Goal: Task Accomplishment & Management: Manage account settings

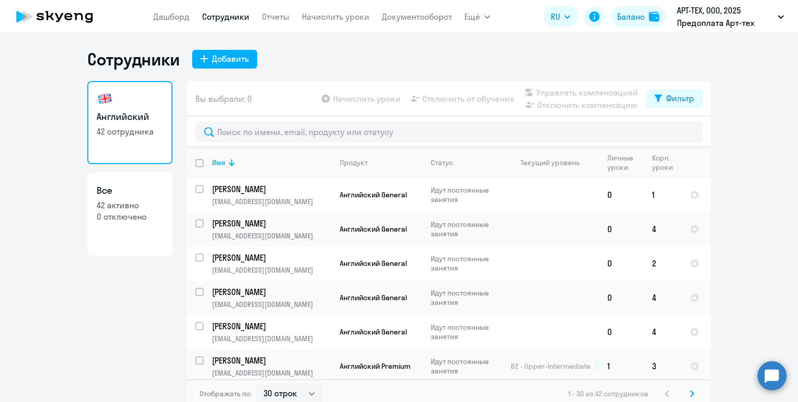
select select "30"
click at [640, 18] on div "Баланс" at bounding box center [632, 16] width 28 height 12
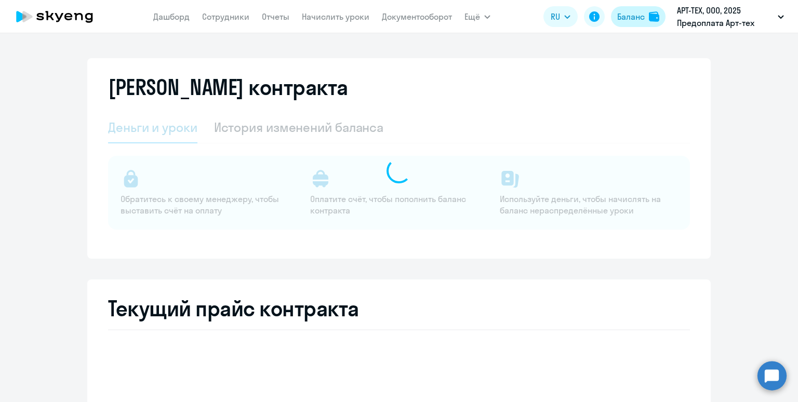
select select "english_adult_not_native_speaker"
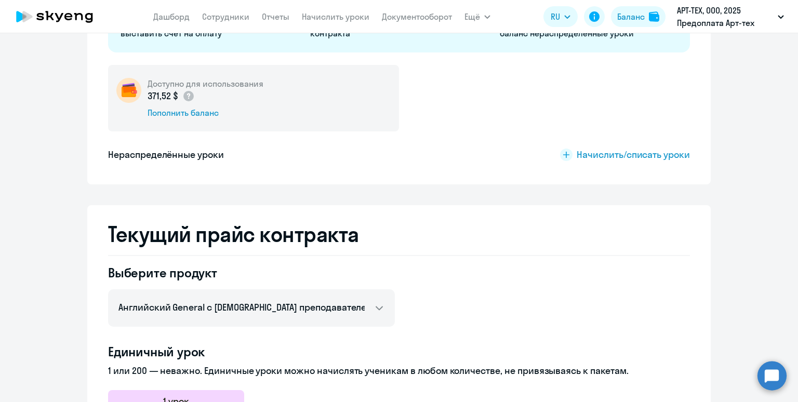
scroll to position [183, 0]
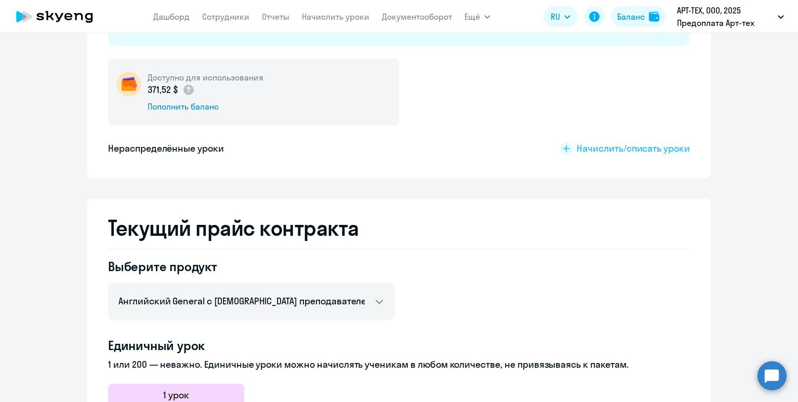
click at [601, 146] on span "Начислить/списать уроки" at bounding box center [633, 149] width 113 height 14
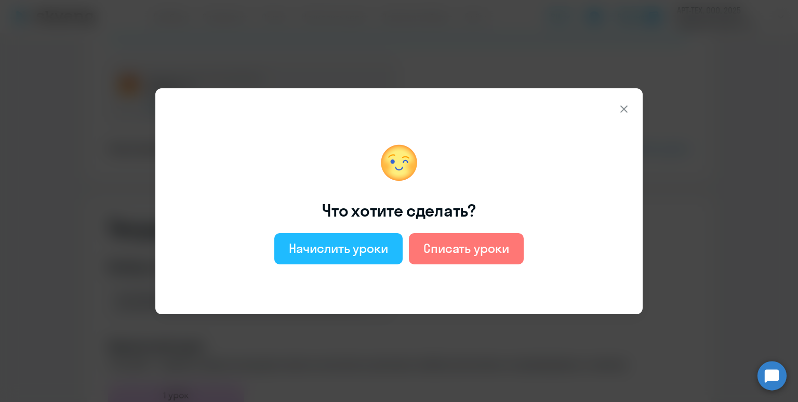
click at [320, 256] on div "Начислить уроки" at bounding box center [338, 248] width 99 height 17
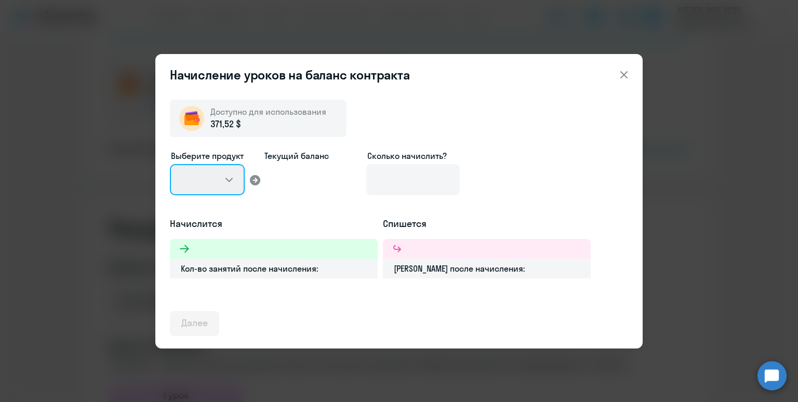
click at [222, 182] on select at bounding box center [207, 179] width 75 height 31
click at [230, 180] on select at bounding box center [207, 179] width 75 height 31
click at [229, 180] on select at bounding box center [207, 179] width 75 height 31
click at [199, 181] on select at bounding box center [207, 179] width 75 height 31
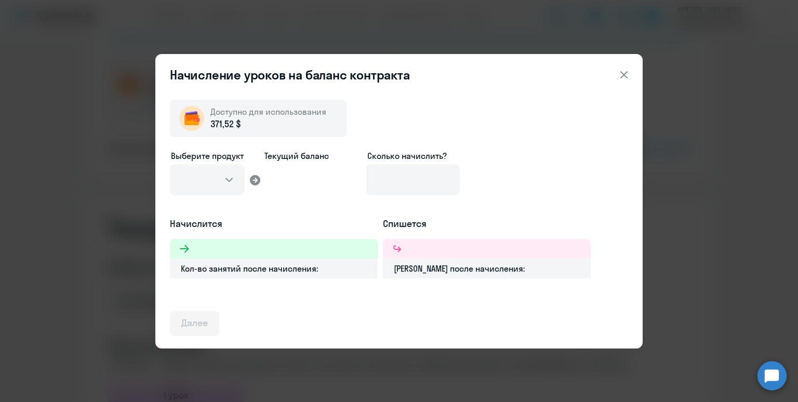
click at [266, 180] on div "Выберите продукт Текущий баланс Сколько начислить?" at bounding box center [399, 184] width 458 height 68
click at [258, 180] on icon at bounding box center [255, 180] width 10 height 10
click at [623, 75] on icon at bounding box center [624, 74] width 7 height 7
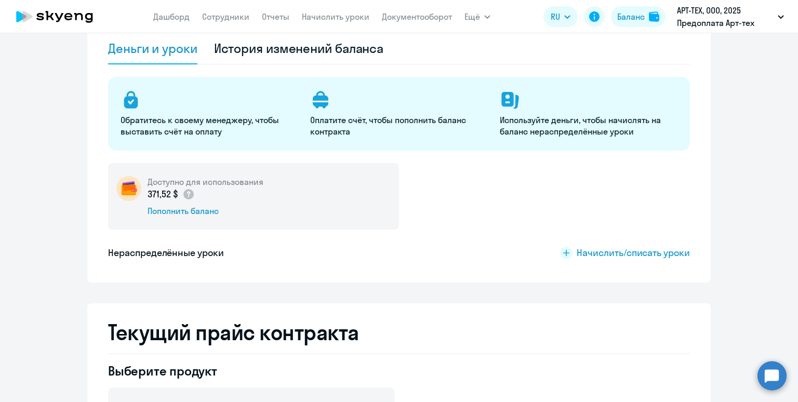
scroll to position [91, 0]
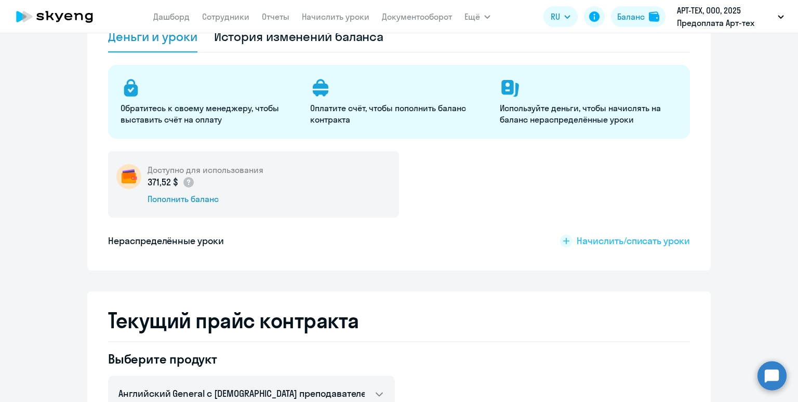
click at [657, 242] on span "Начислить/списать уроки" at bounding box center [633, 241] width 113 height 14
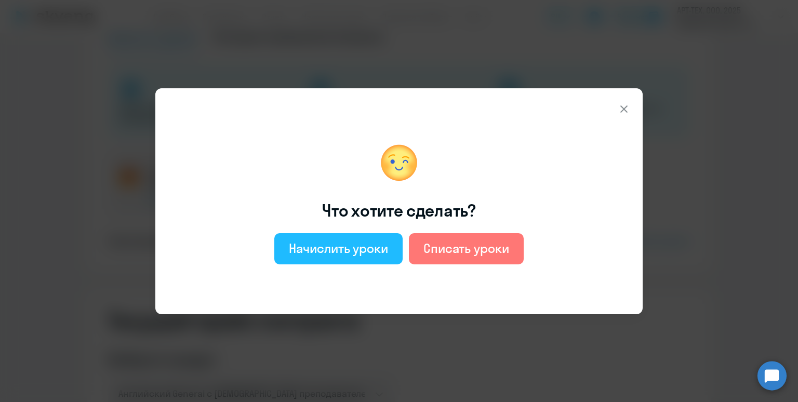
click at [314, 253] on div "Начислить уроки" at bounding box center [338, 248] width 99 height 17
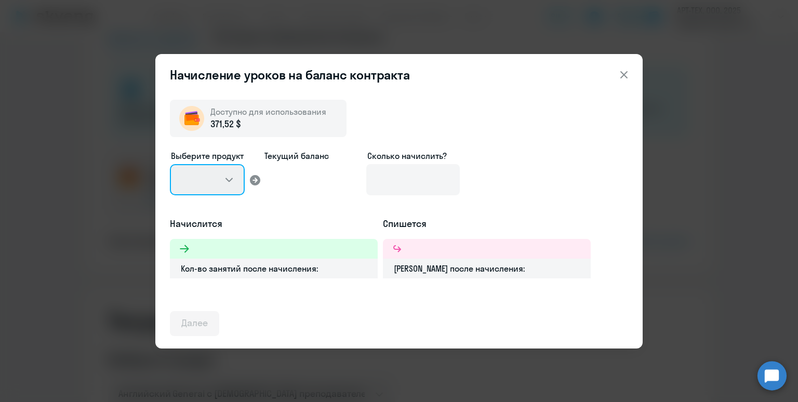
click at [206, 178] on select at bounding box center [207, 179] width 75 height 31
click at [235, 180] on select at bounding box center [207, 179] width 75 height 31
click at [259, 179] on icon at bounding box center [255, 180] width 10 height 10
click at [209, 182] on select at bounding box center [207, 179] width 75 height 31
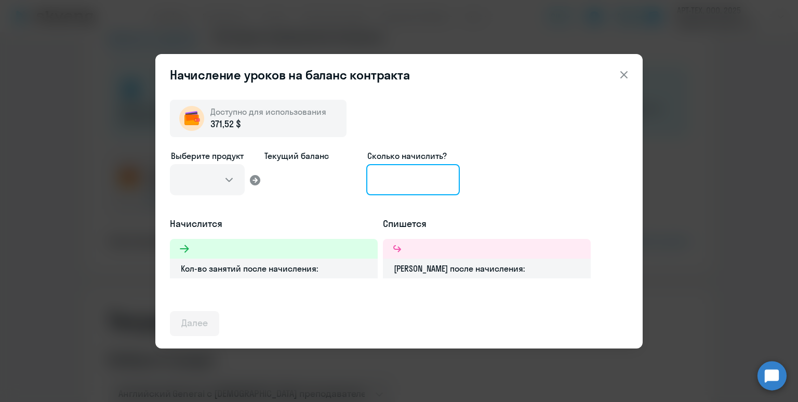
click at [396, 179] on input at bounding box center [413, 179] width 94 height 31
click at [681, 149] on div "Начисление уроков на баланс контракта Доступно для использования 371,52 $ Выбер…" at bounding box center [399, 201] width 798 height 402
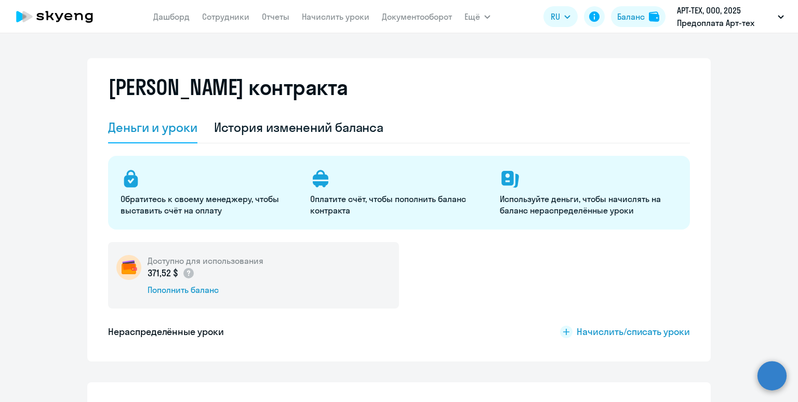
select select "english_adult_not_native_speaker"
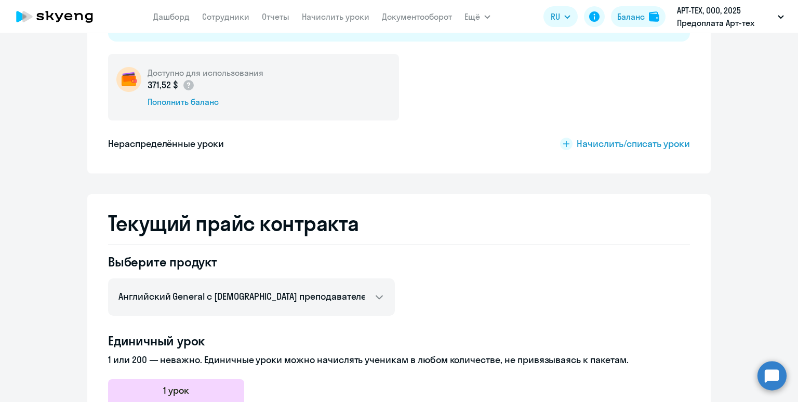
scroll to position [199, 0]
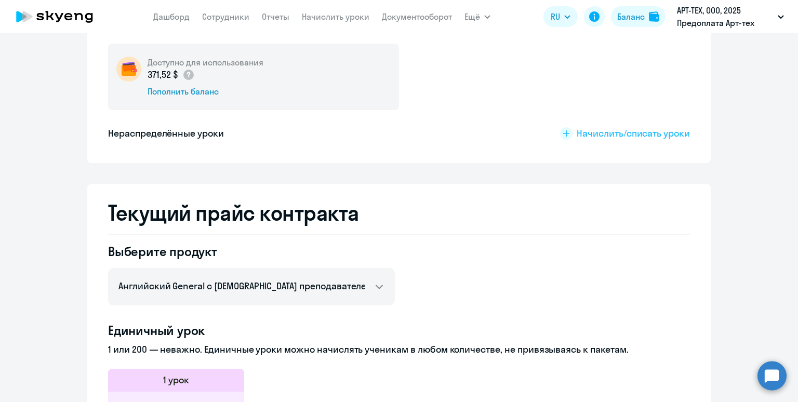
click at [602, 134] on span "Начислить/списать уроки" at bounding box center [633, 134] width 113 height 14
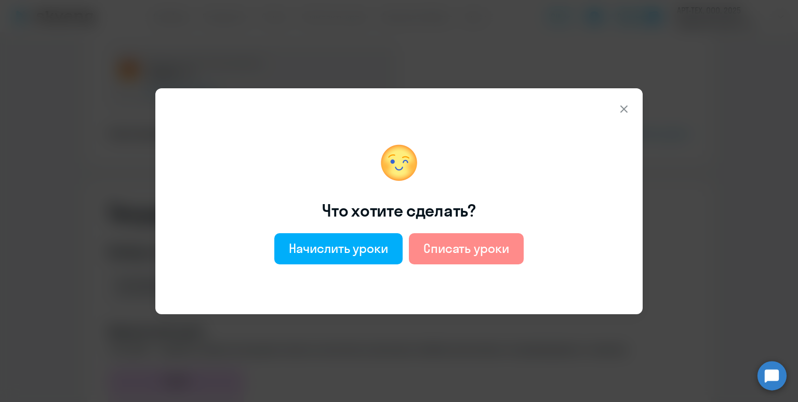
click at [441, 247] on div "Списать уроки" at bounding box center [467, 248] width 86 height 17
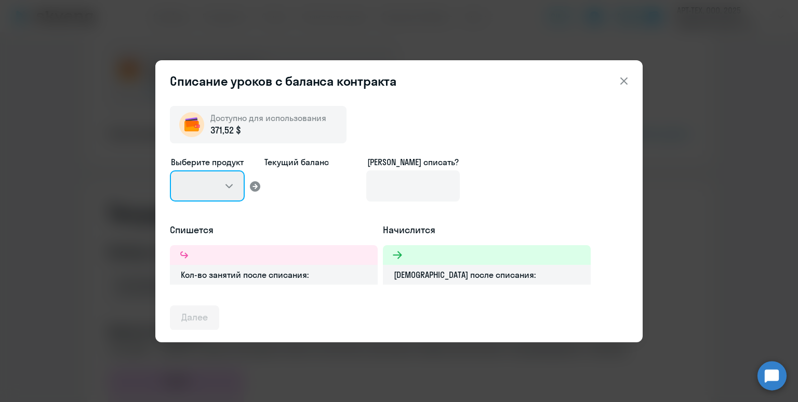
click at [209, 187] on select at bounding box center [207, 185] width 75 height 31
click at [621, 81] on icon at bounding box center [624, 81] width 12 height 12
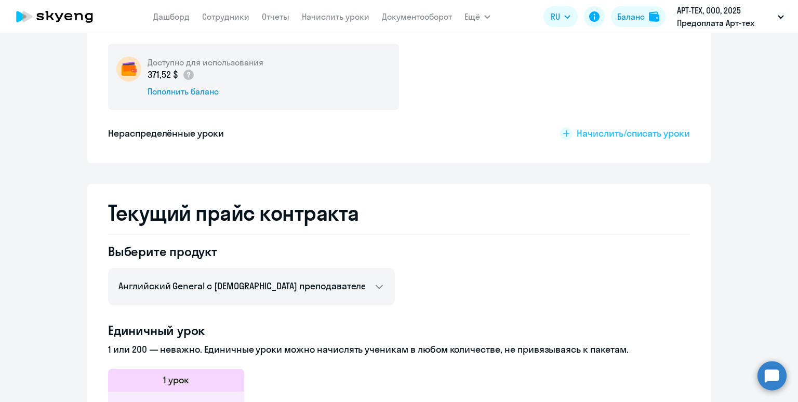
click at [595, 132] on span "Начислить/списать уроки" at bounding box center [633, 134] width 113 height 14
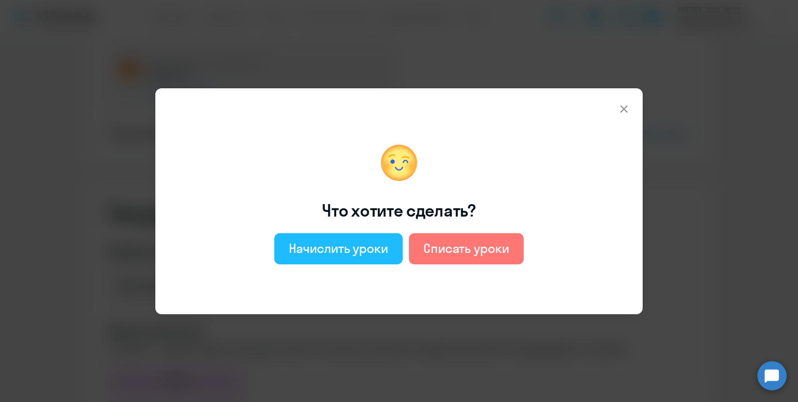
click at [338, 252] on div "Начислить уроки" at bounding box center [338, 248] width 99 height 17
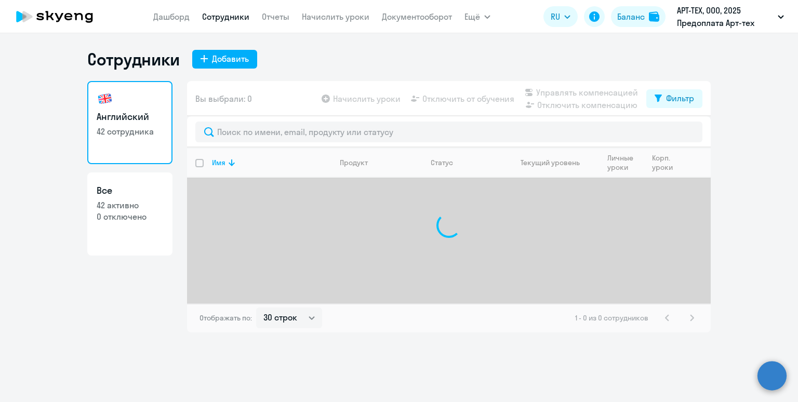
select select "30"
